Goal: Information Seeking & Learning: Learn about a topic

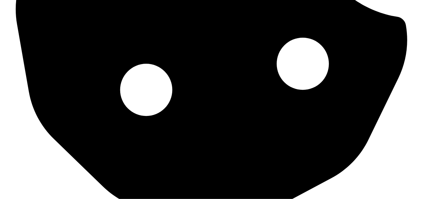
scroll to position [188, 0]
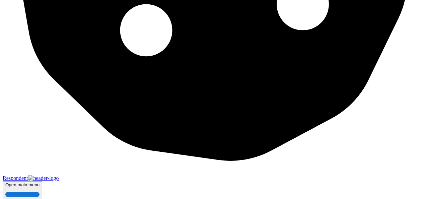
scroll to position [241, 0]
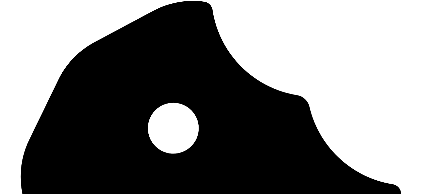
scroll to position [0, 0]
